Goal: Navigation & Orientation: Go to known website

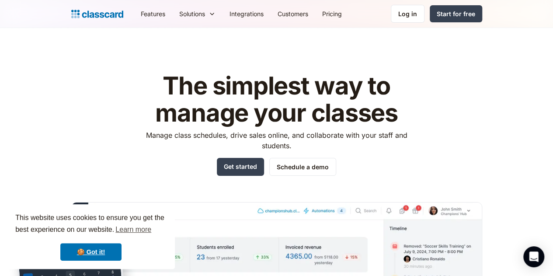
click at [449, 28] on header "The simplest way to manage your classes Manage class schedules, drive sales onl…" at bounding box center [276, 203] width 553 height 350
click at [417, 16] on div "Log in" at bounding box center [407, 13] width 19 height 9
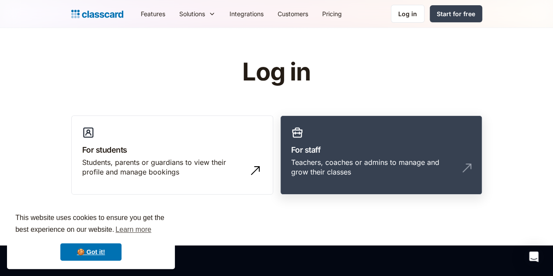
click at [373, 136] on link "For staff Teachers, coaches or admins to manage and grow their classes" at bounding box center [381, 155] width 202 height 80
